Goal: Task Accomplishment & Management: Use online tool/utility

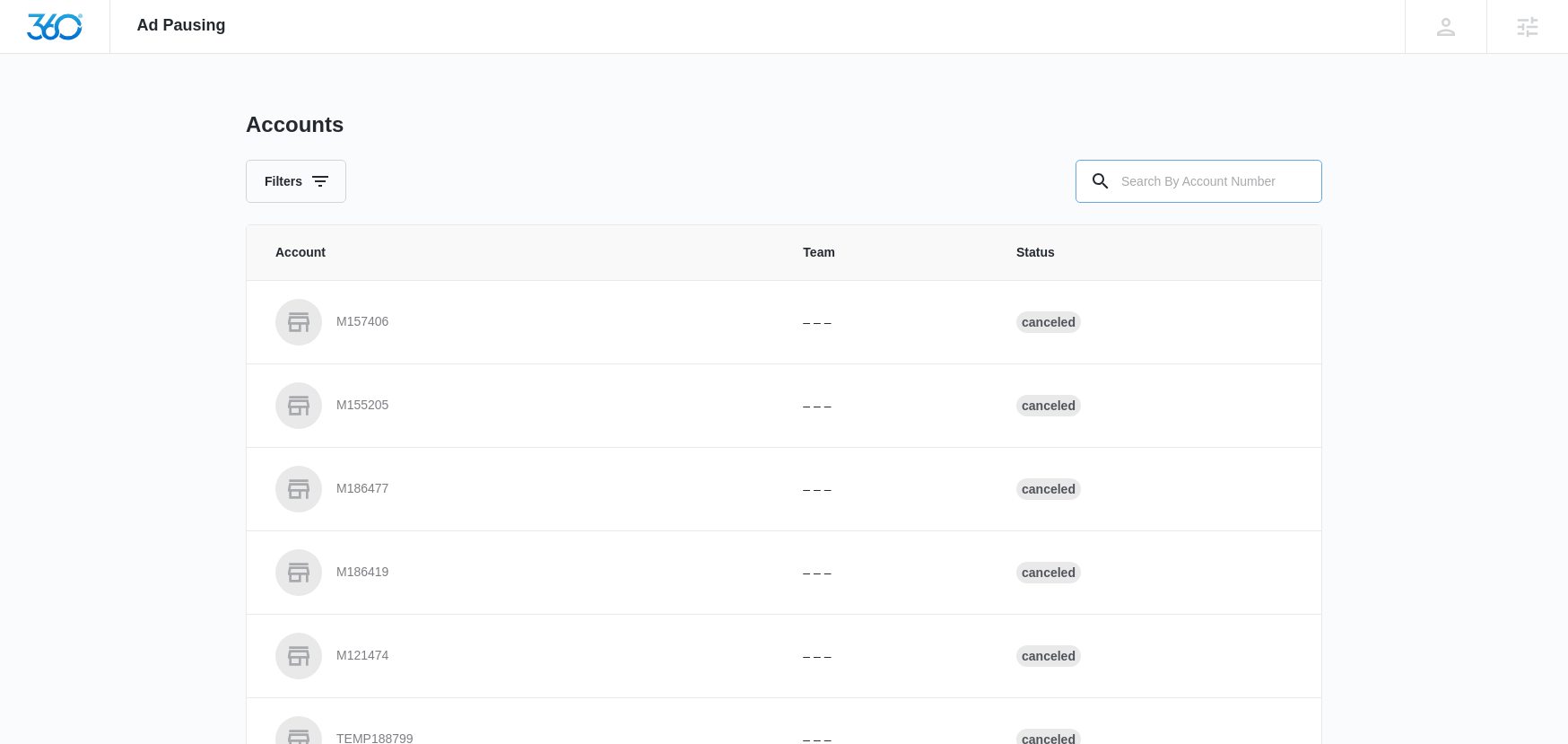
click at [1151, 188] on input "text" at bounding box center [1199, 181] width 247 height 43
type input "M50500"
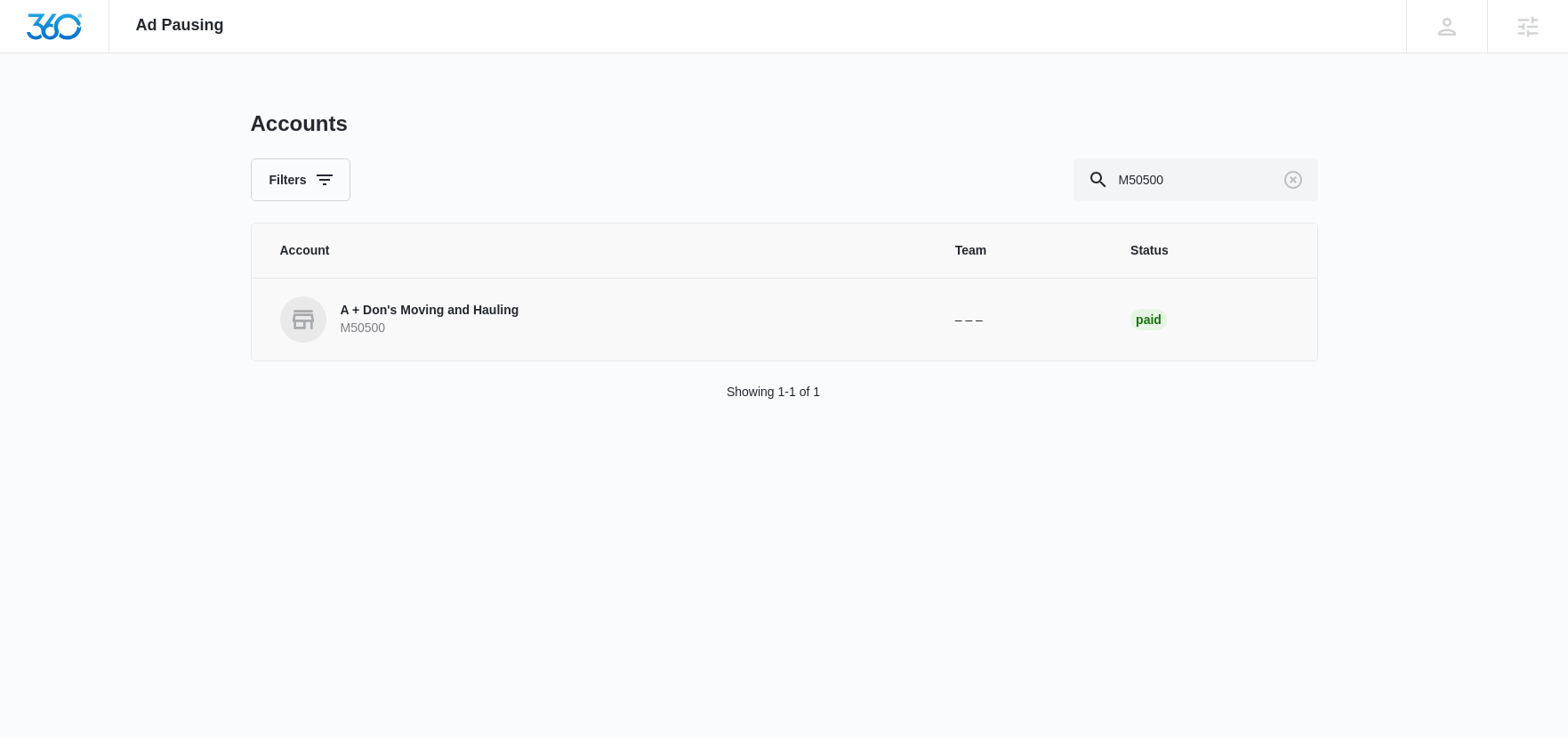
click at [417, 316] on p "A + Don's Moving and Hauling" at bounding box center [430, 311] width 179 height 17
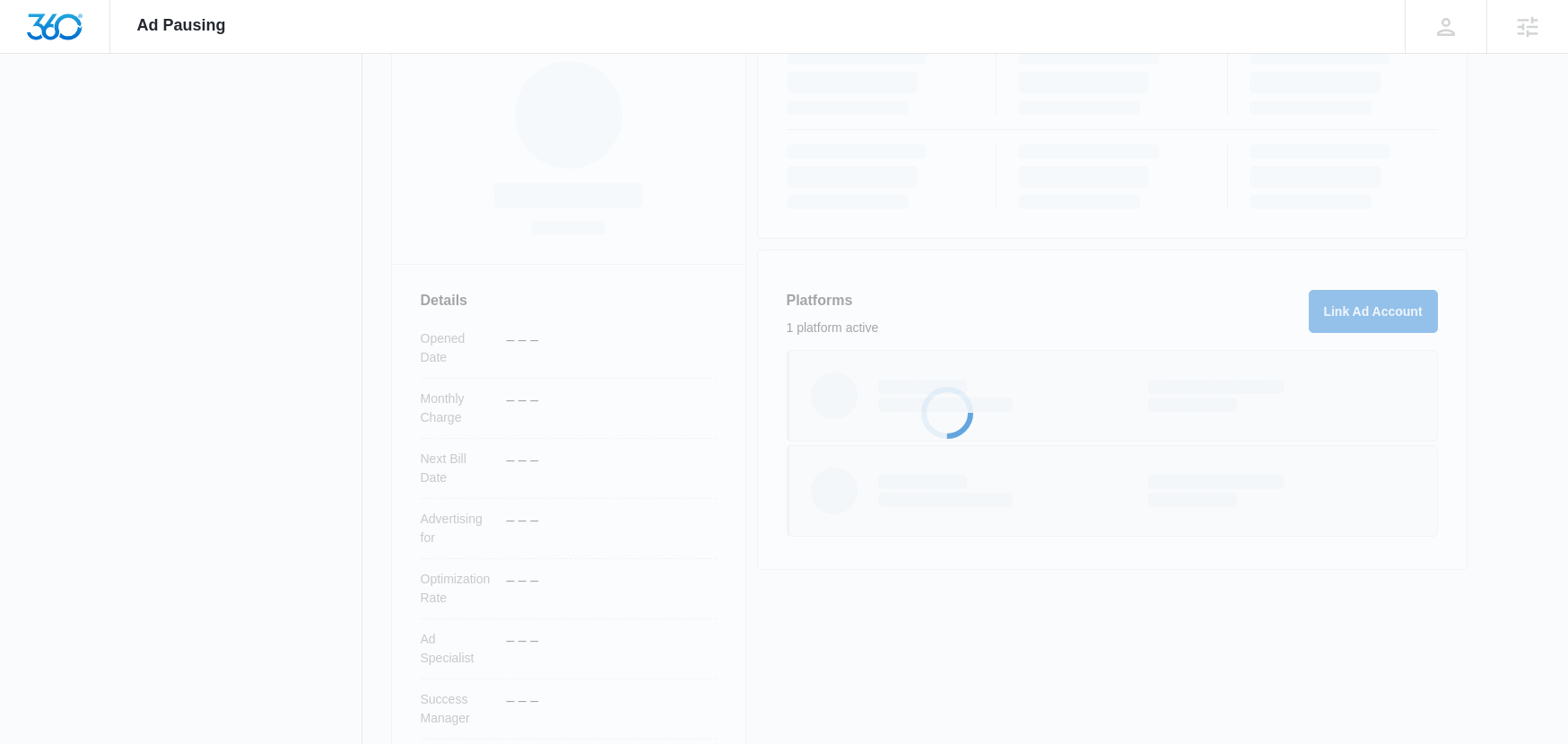
scroll to position [249, 0]
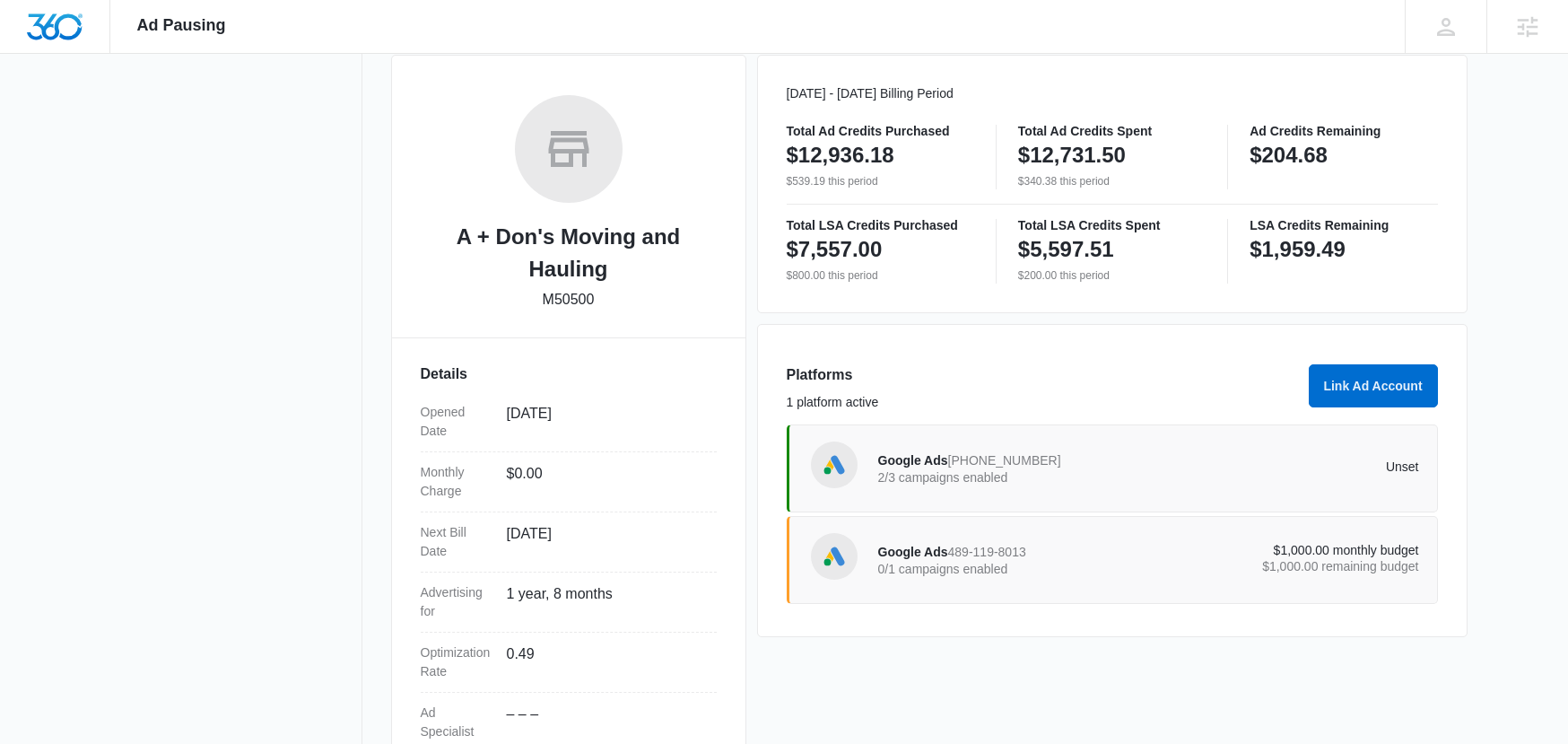
click at [966, 555] on span "489-119-8013" at bounding box center [987, 551] width 78 height 15
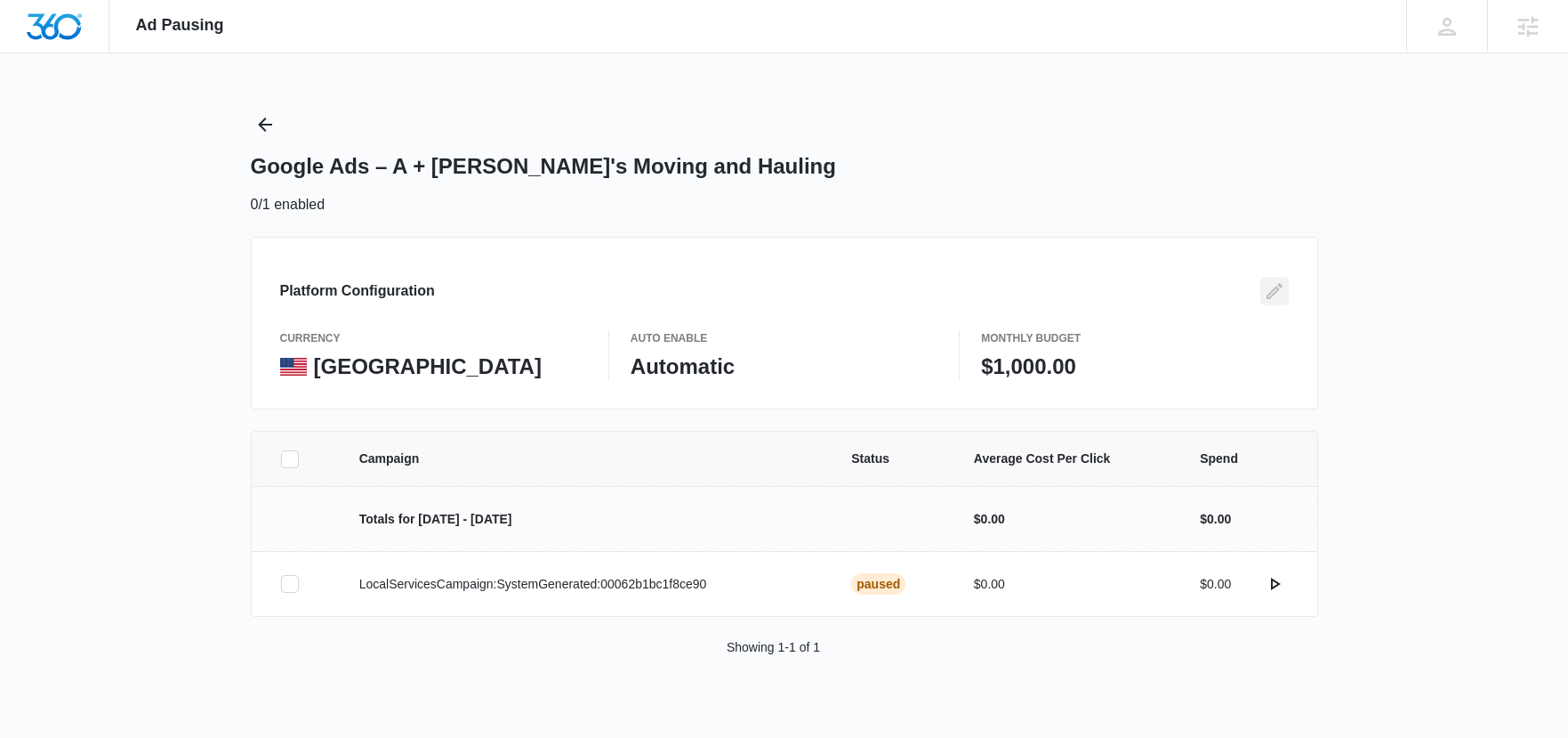
click at [1286, 290] on button "Edit" at bounding box center [1274, 290] width 28 height 28
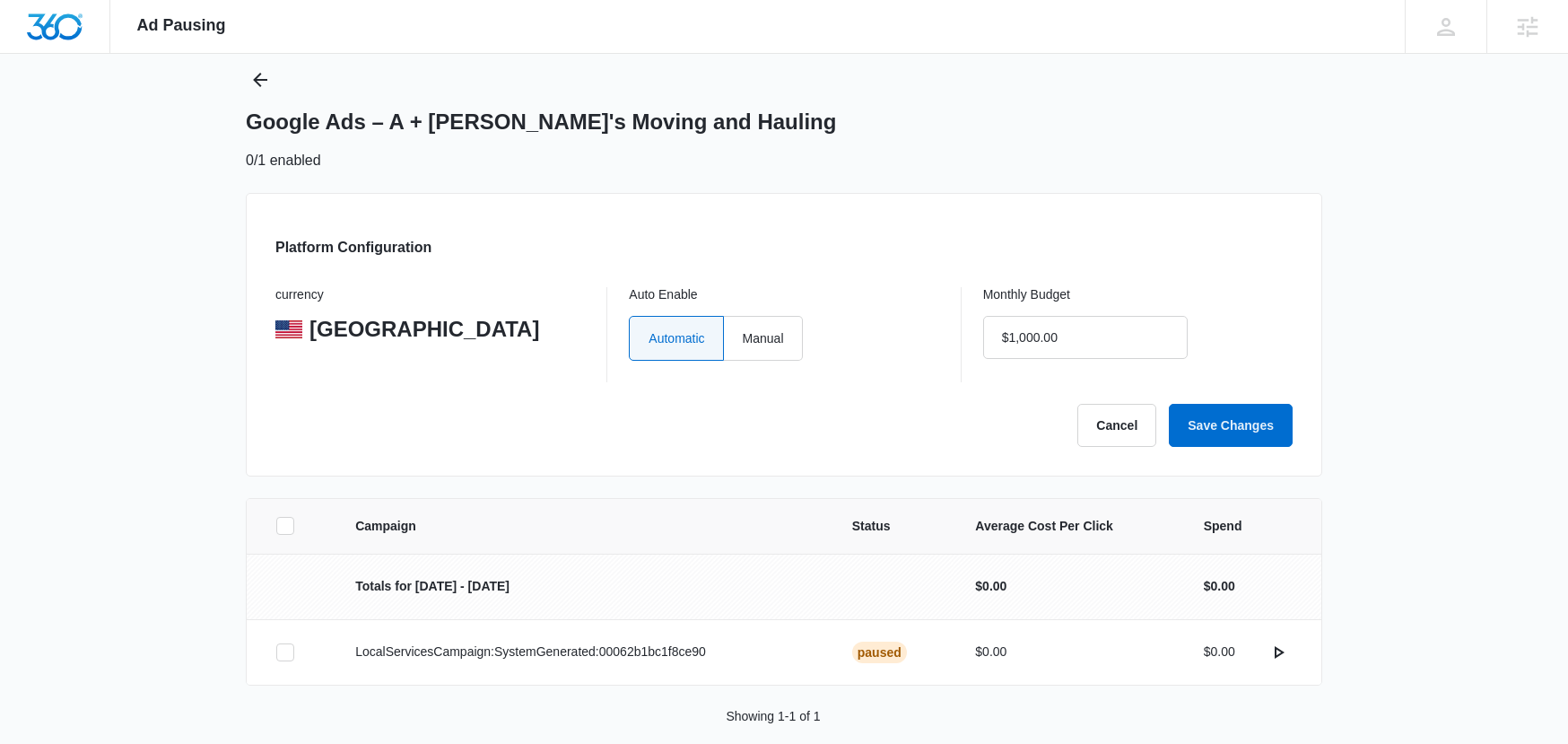
scroll to position [62, 0]
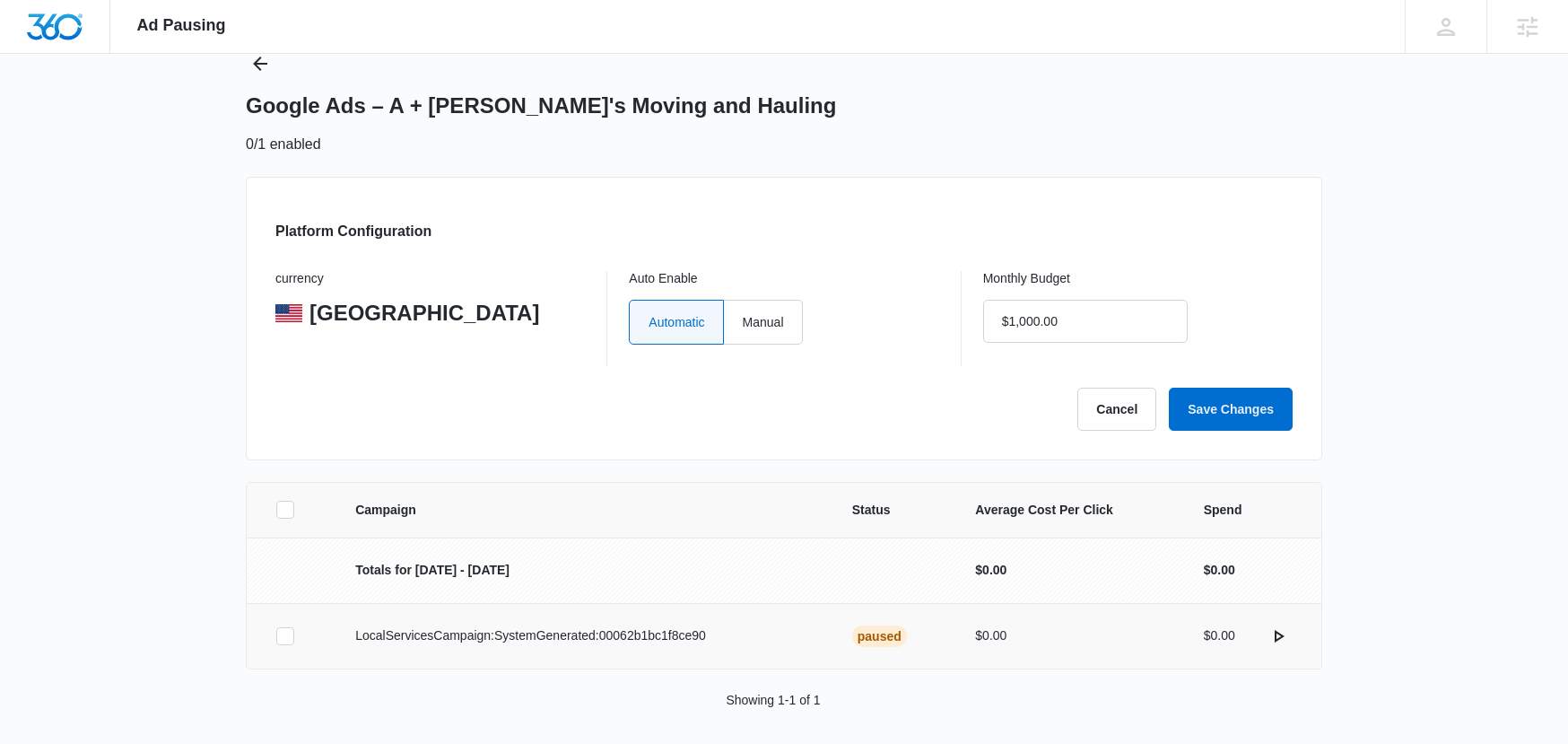
click at [293, 638] on icon at bounding box center [285, 635] width 16 height 16
click at [276, 636] on input "checkbox" at bounding box center [275, 635] width 1 height 1
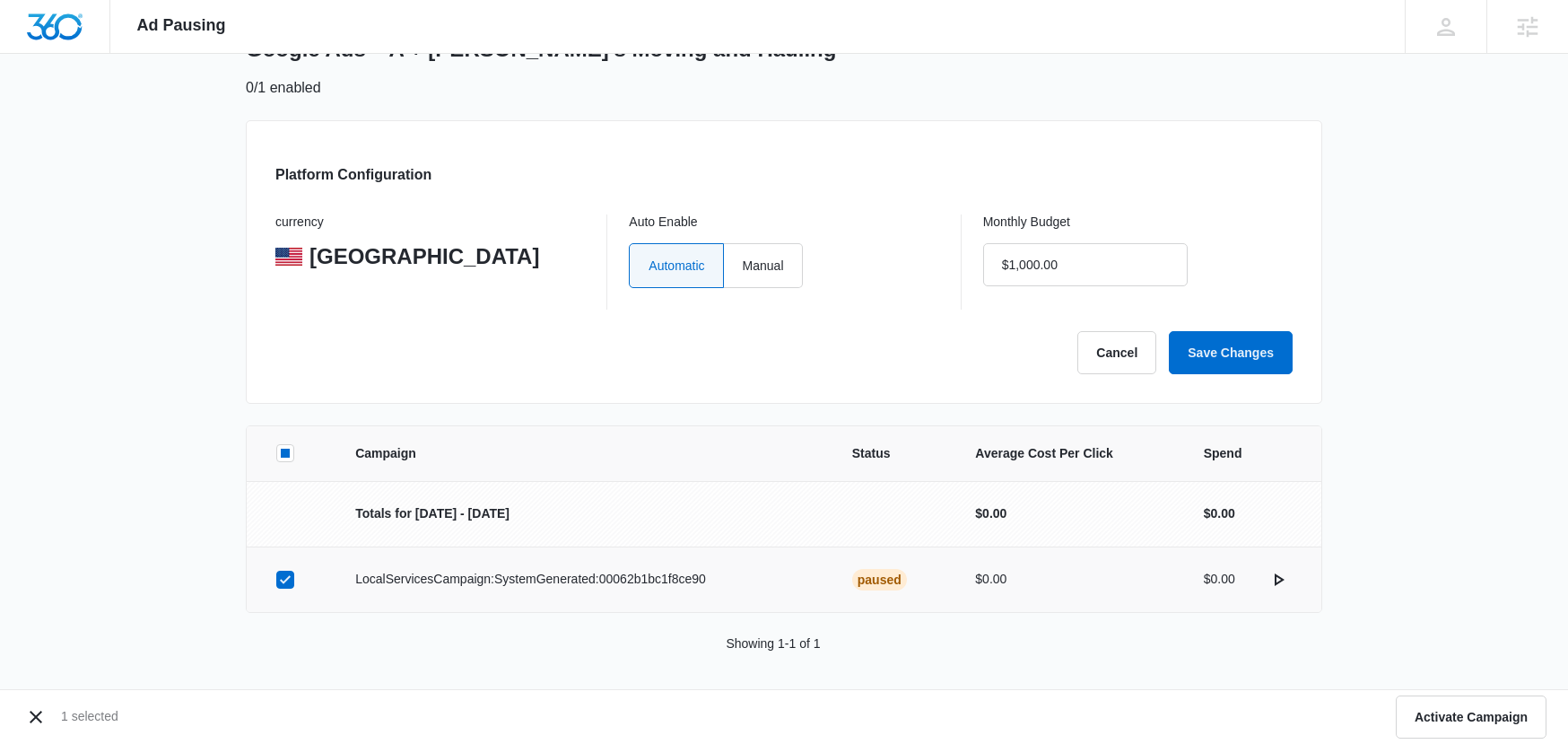
scroll to position [125, 0]
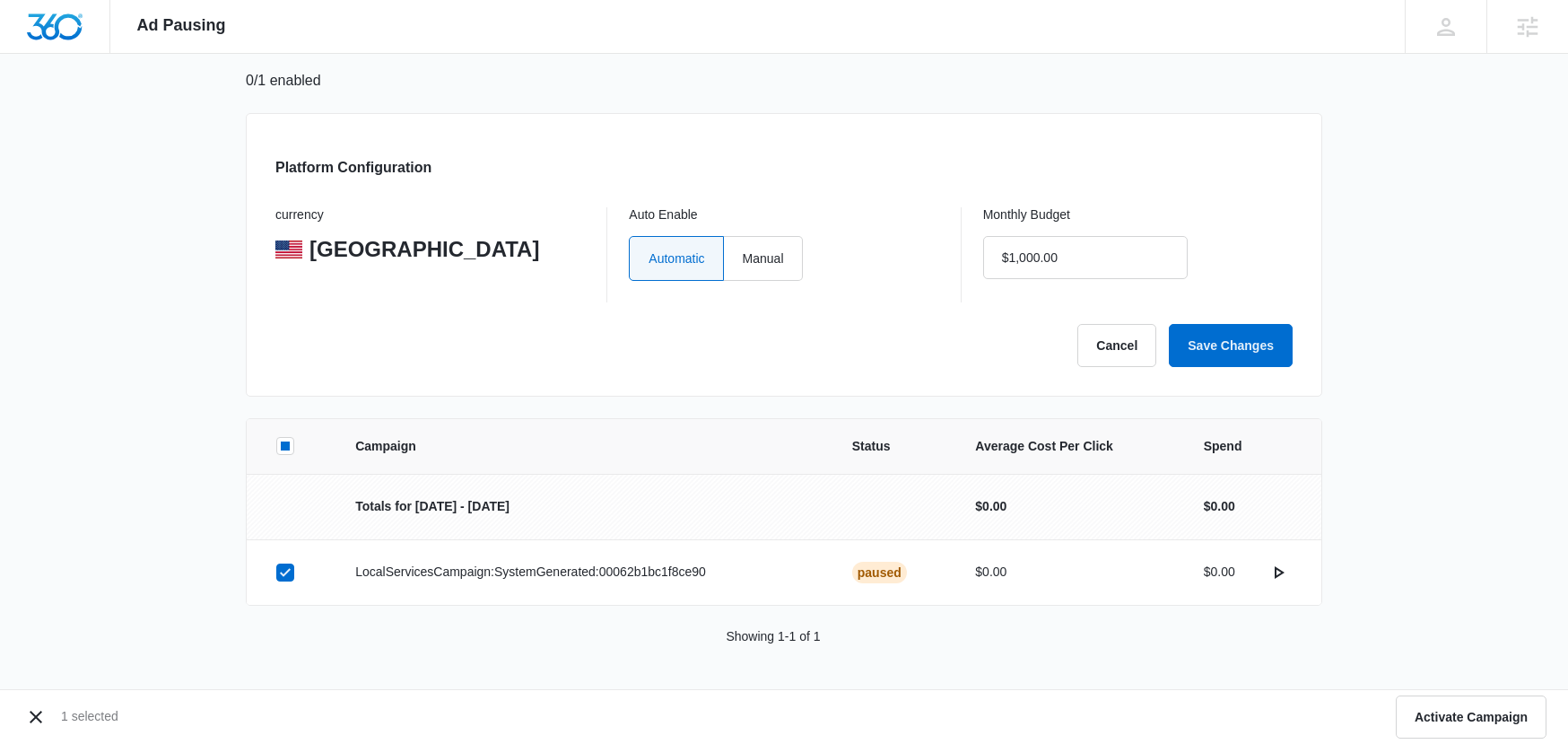
click at [285, 572] on icon at bounding box center [285, 572] width 11 height 8
click at [276, 572] on input "checkbox" at bounding box center [275, 572] width 1 height 1
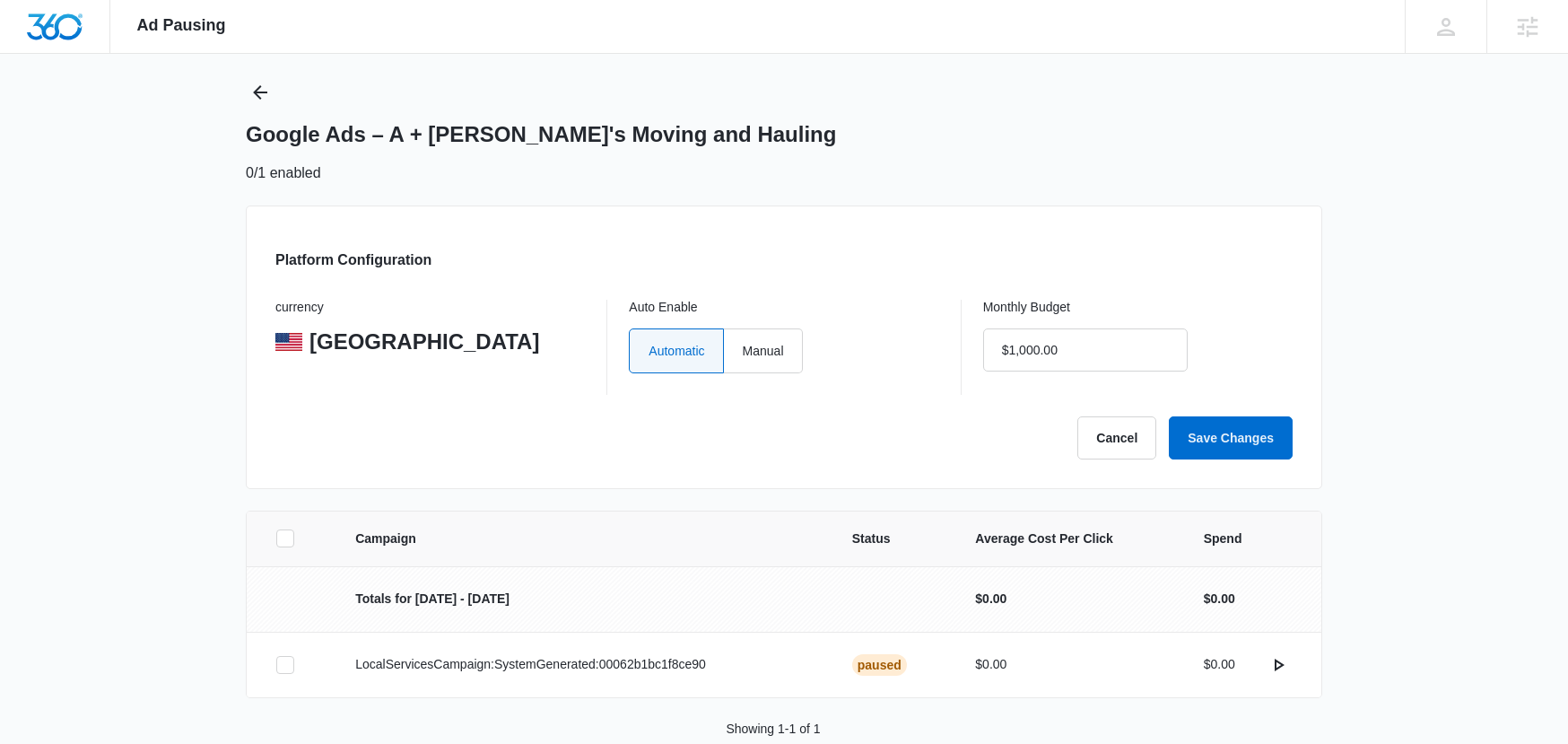
scroll to position [0, 0]
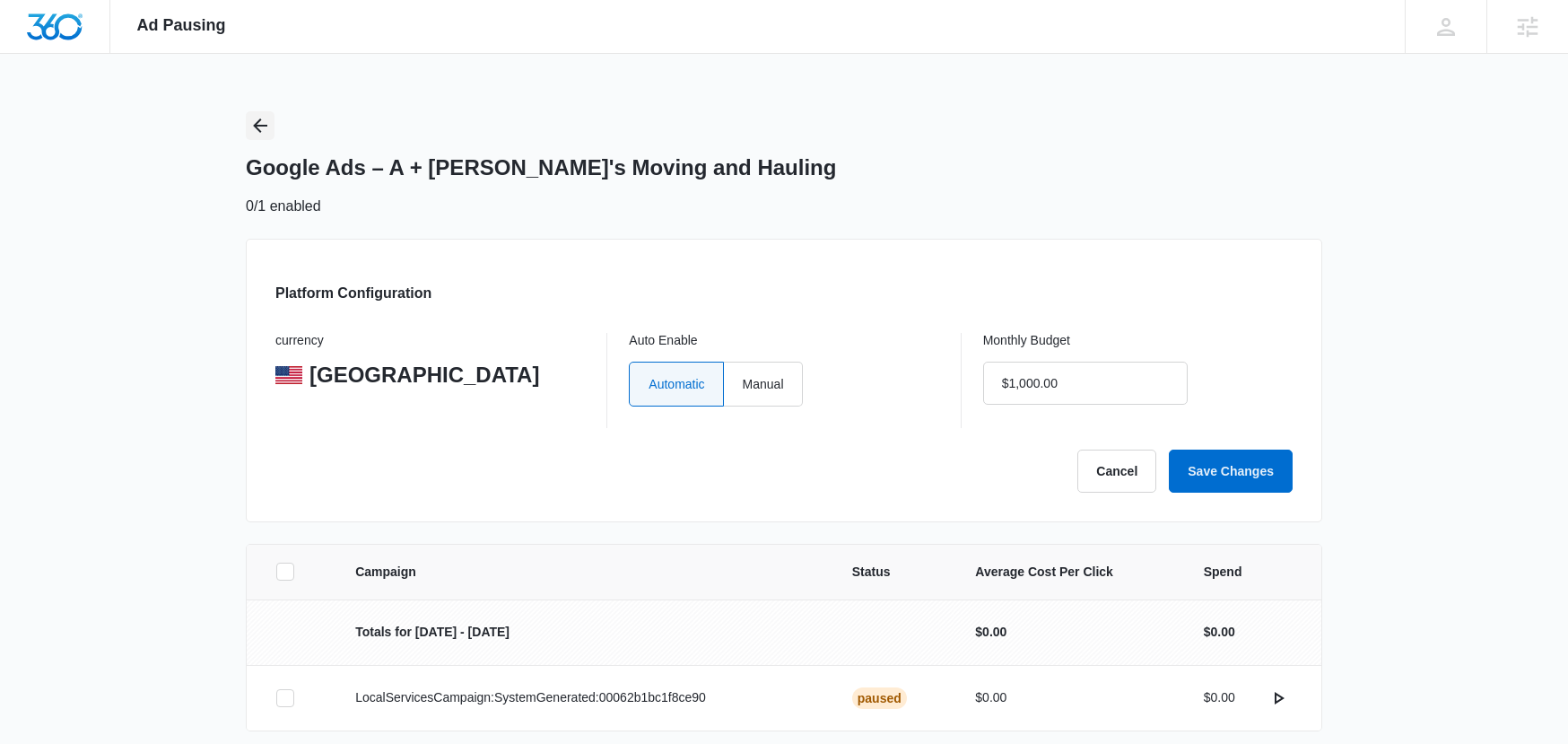
click at [257, 124] on icon "Back" at bounding box center [259, 125] width 15 height 15
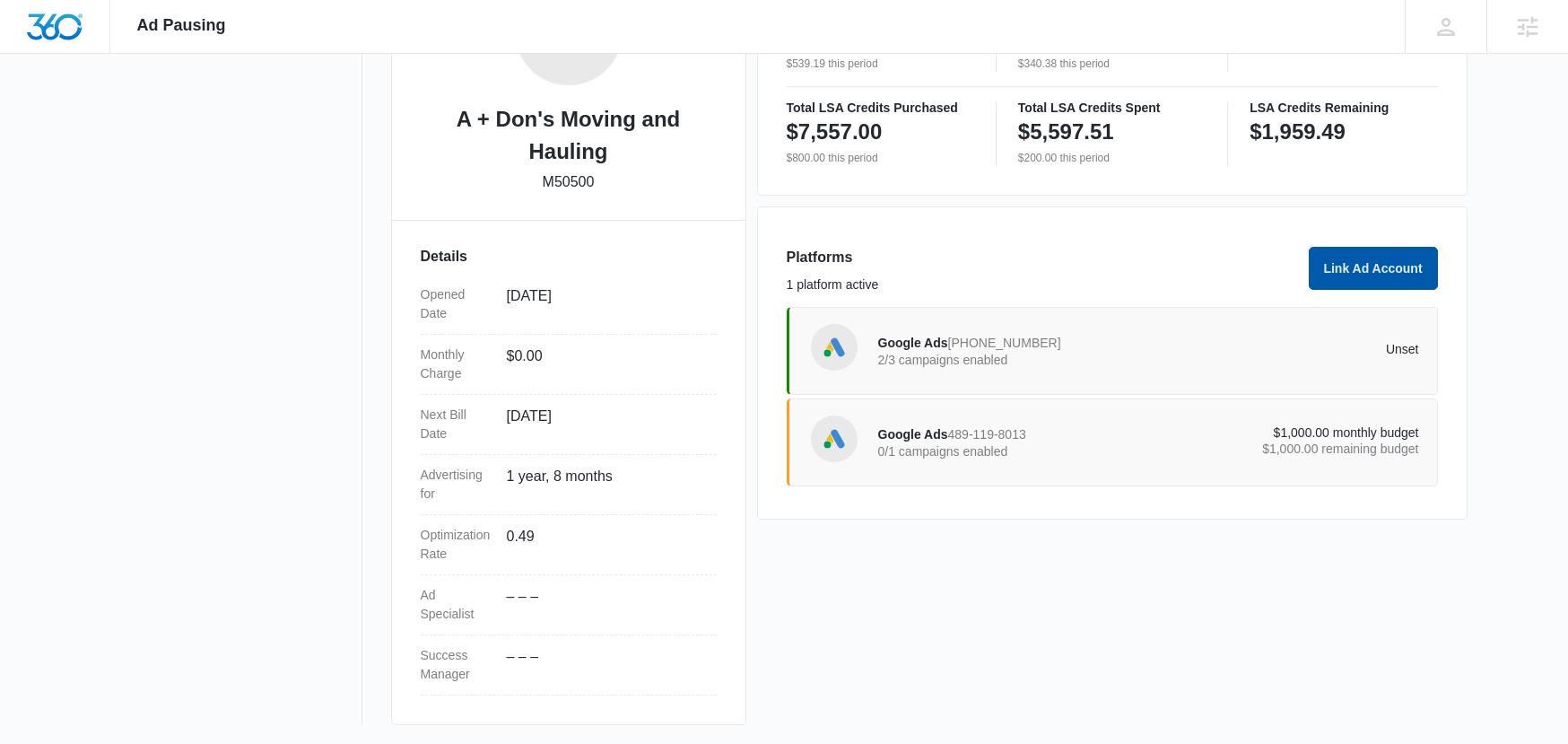
scroll to position [365, 0]
click at [1315, 268] on button "Link Ad Account" at bounding box center [1373, 269] width 129 height 43
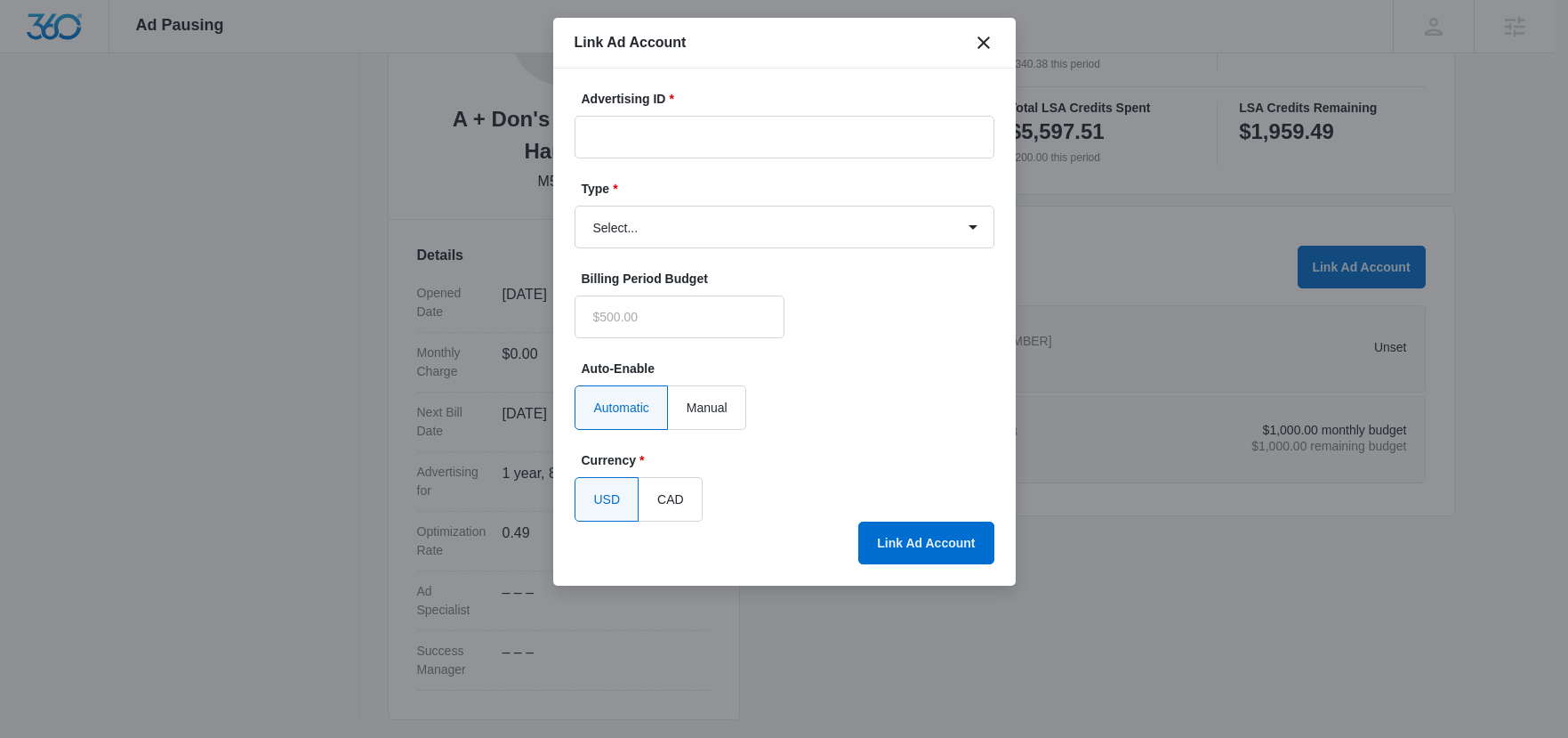
type input "$0.00"
click at [983, 44] on icon "close" at bounding box center [984, 43] width 13 height 13
